Goal: Information Seeking & Learning: Find specific page/section

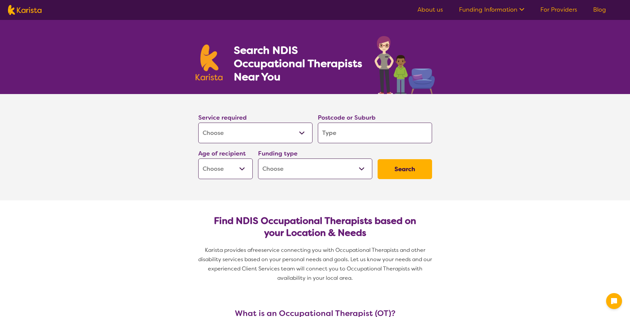
select select "[MEDICAL_DATA]"
click at [351, 134] on input "search" at bounding box center [375, 133] width 114 height 21
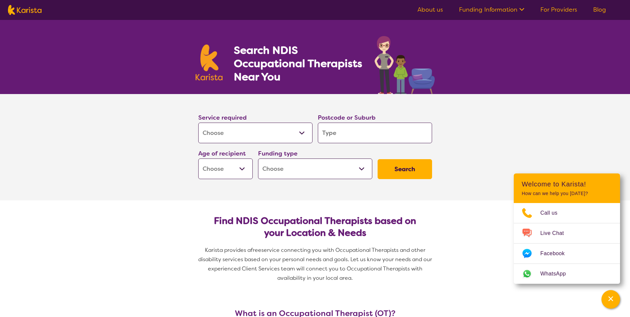
type input "p"
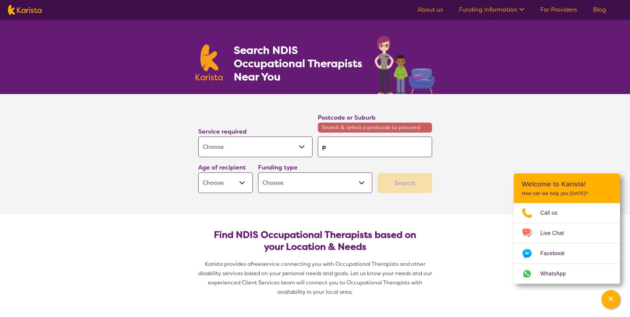
type input "py"
type input "pym"
type input "pymb"
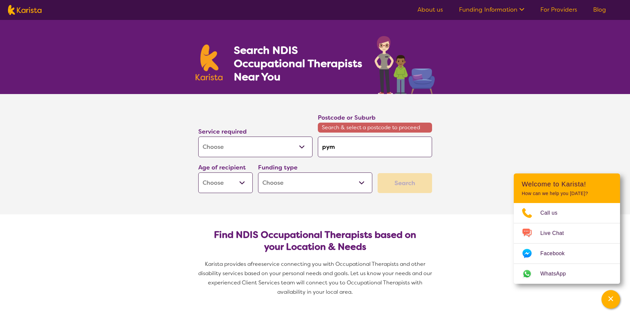
type input "pymb"
type input "pymbl"
type input "pymble"
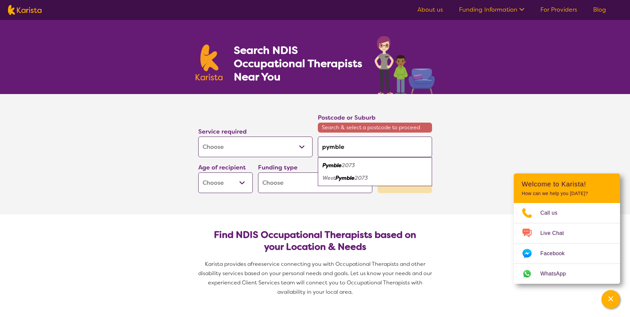
click at [336, 164] on em "Pymble" at bounding box center [331, 165] width 19 height 7
type input "2073"
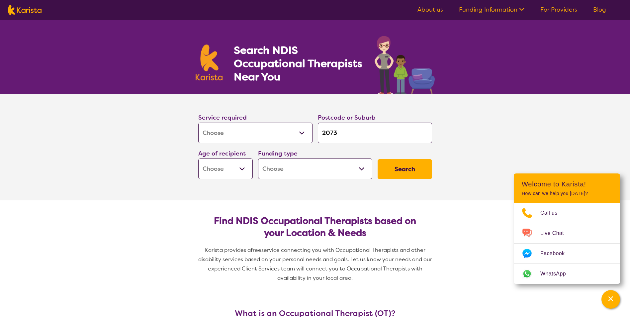
click at [246, 167] on select "Early Childhood - 0 to 9 Child - 10 to 11 Adolescent - 12 to 17 Adult - 18 to 6…" at bounding box center [225, 168] width 54 height 21
select select "AD"
click at [198, 158] on select "Early Childhood - 0 to 9 Child - 10 to 11 Adolescent - 12 to 17 Adult - 18 to 6…" at bounding box center [225, 168] width 54 height 21
select select "AD"
click at [356, 171] on select "Home Care Package (HCP) National Disability Insurance Scheme (NDIS) I don't know" at bounding box center [315, 168] width 114 height 21
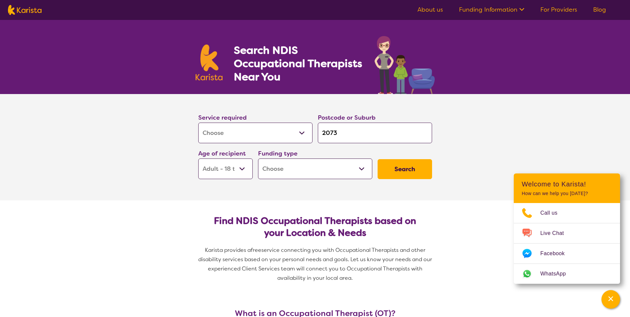
select select "NDIS"
click at [258, 158] on select "Home Care Package (HCP) National Disability Insurance Scheme (NDIS) I don't know" at bounding box center [315, 168] width 114 height 21
select select "NDIS"
click at [401, 168] on button "Search" at bounding box center [405, 169] width 54 height 20
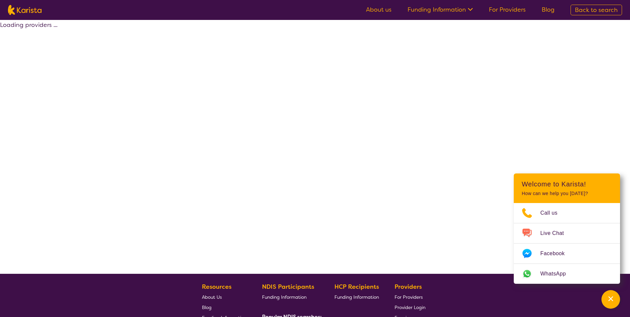
select select "by_score"
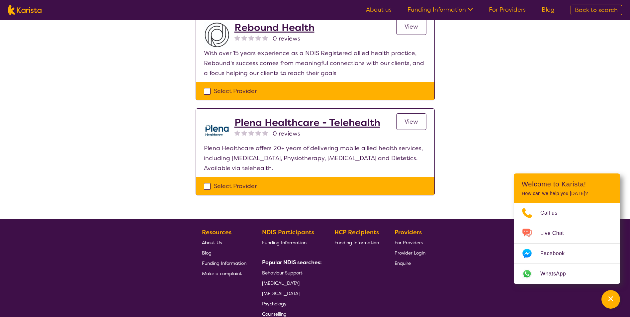
scroll to position [798, 0]
